Goal: Task Accomplishment & Management: Use online tool/utility

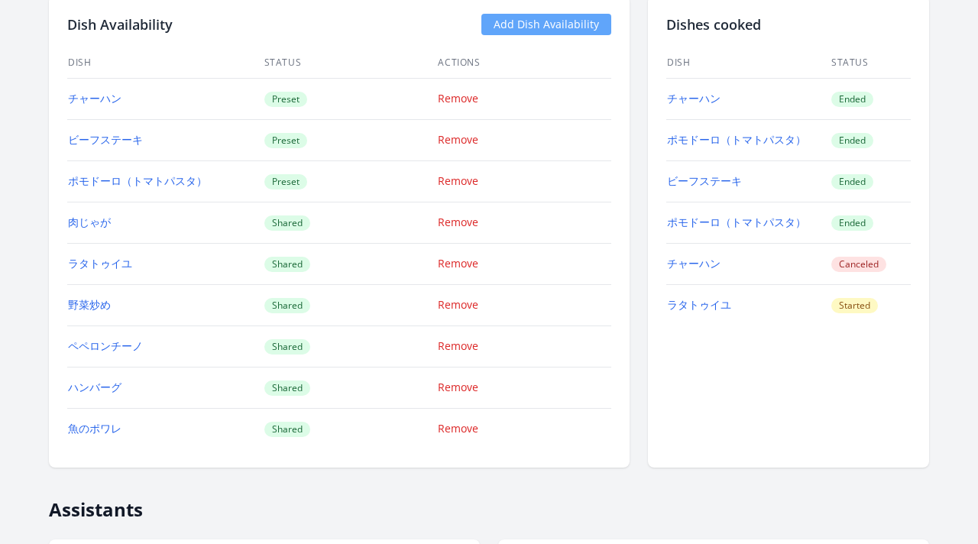
scroll to position [1518, 0]
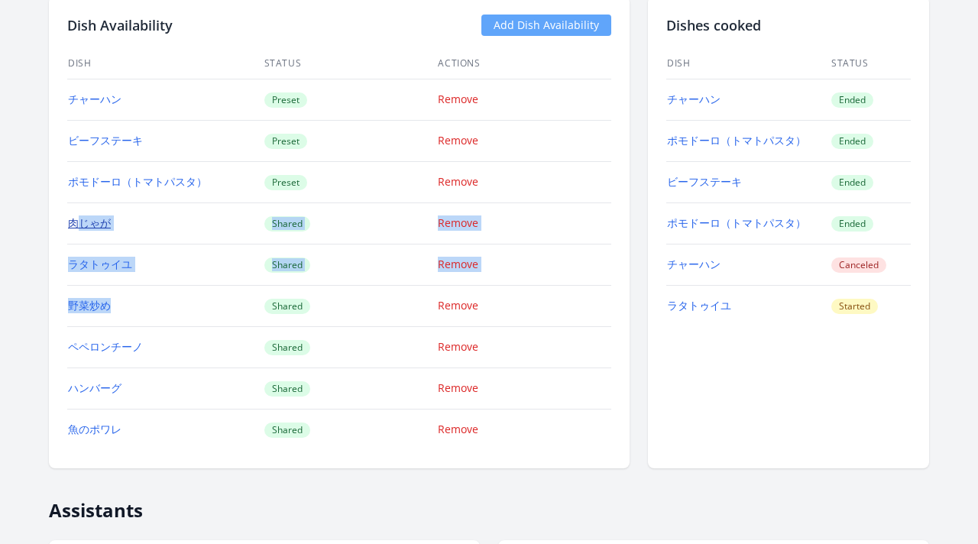
drag, startPoint x: 128, startPoint y: 324, endPoint x: 77, endPoint y: 220, distance: 115.5
click at [77, 220] on tbody "チャーハン Preset Remove ビーフステーキ Preset Remove ポモドーロ（トマトパスタ） Preset Remove 肉じゃが Shar…" at bounding box center [339, 264] width 544 height 371
click at [63, 212] on div "Dish Availability Add Dish Availability Dish Status Actions チャーハン Preset Remove…" at bounding box center [339, 232] width 581 height 472
drag, startPoint x: 120, startPoint y: 306, endPoint x: 70, endPoint y: 233, distance: 88.0
click at [70, 233] on tbody "チャーハン Preset Remove ビーフステーキ Preset Remove ポモドーロ（トマトパスタ） Preset Remove 肉じゃが Shar…" at bounding box center [339, 264] width 544 height 371
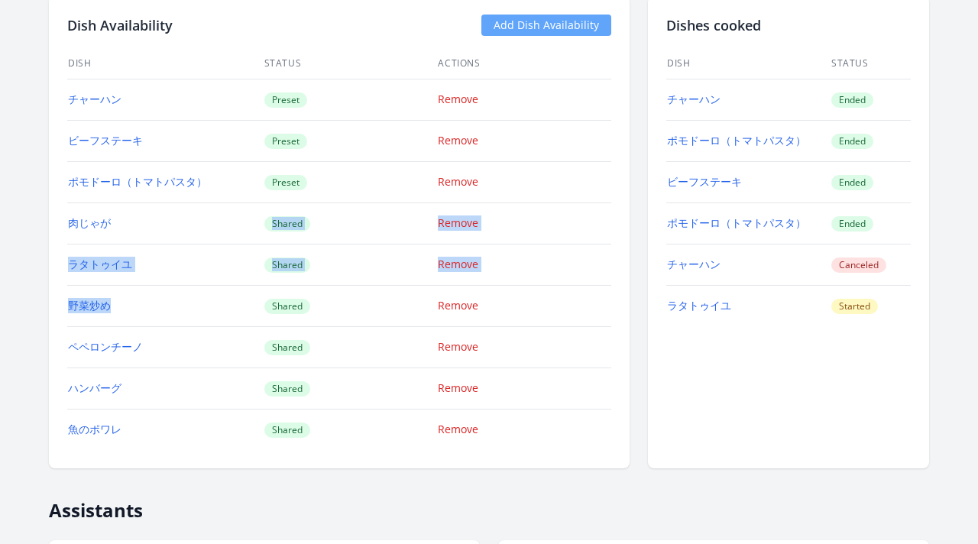
click at [143, 296] on td "野菜炒め" at bounding box center [165, 305] width 196 height 41
drag, startPoint x: 122, startPoint y: 303, endPoint x: 68, endPoint y: 219, distance: 99.4
click at [68, 219] on tbody "チャーハン Preset Remove ビーフステーキ Preset Remove ポモドーロ（トマトパスタ） Preset Remove 肉じゃが Shar…" at bounding box center [339, 264] width 544 height 371
click at [44, 190] on div "Yui Nakamura ID: 1064 | jp | Joined about 1 month ago Account Status State Star…" at bounding box center [489, 429] width 978 height 3766
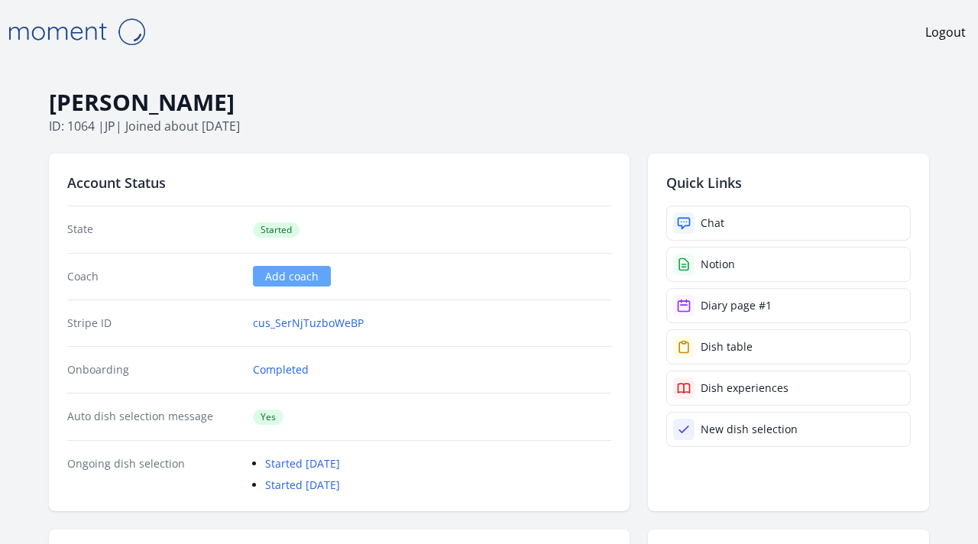
scroll to position [2124, 0]
